Goal: Task Accomplishment & Management: Manage account settings

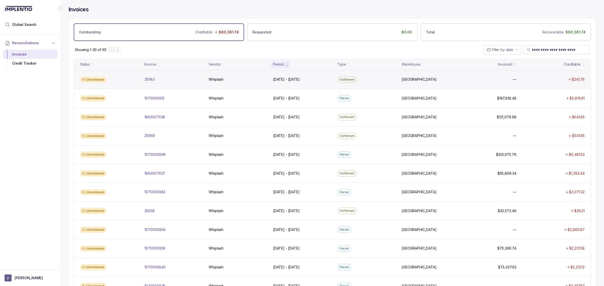
click at [153, 81] on p "25983" at bounding box center [149, 80] width 13 height 6
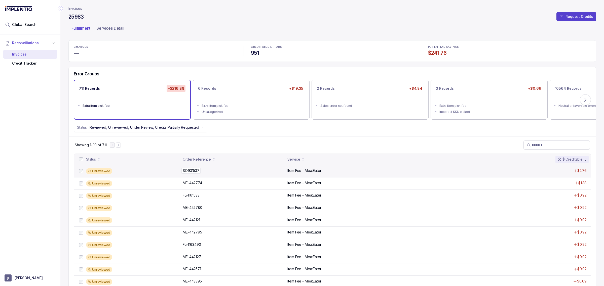
click at [191, 172] on p "SO931537" at bounding box center [190, 171] width 19 height 6
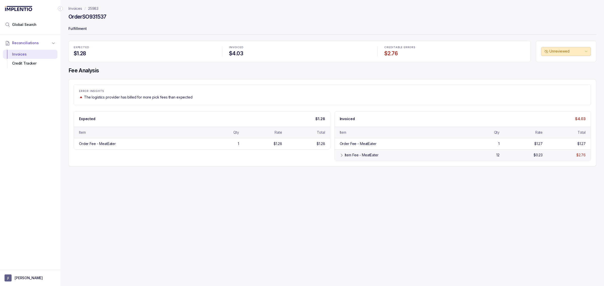
click at [342, 156] on icon at bounding box center [342, 155] width 4 height 4
click at [33, 62] on div "Credit Tracker" at bounding box center [30, 63] width 46 height 9
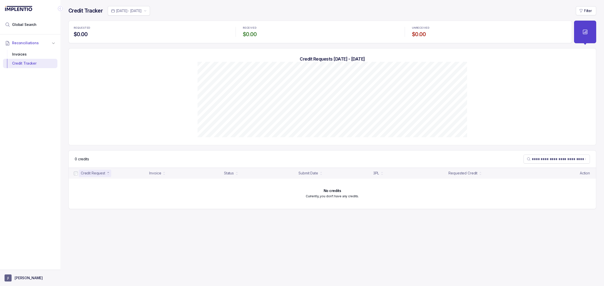
click at [21, 281] on p "[PERSON_NAME]" at bounding box center [29, 278] width 28 height 5
click at [27, 268] on p "Logout" at bounding box center [34, 267] width 42 height 5
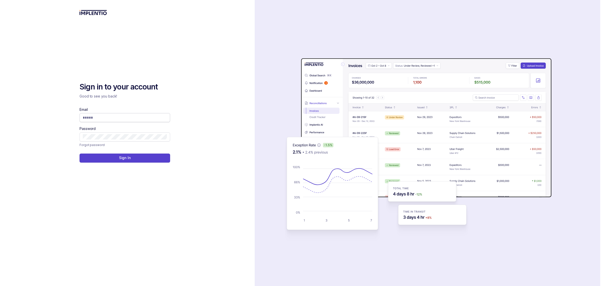
click at [97, 119] on input "Email" at bounding box center [125, 117] width 84 height 5
type input "**********"
click at [99, 160] on button at bounding box center [124, 158] width 91 height 9
